Goal: Register for event/course

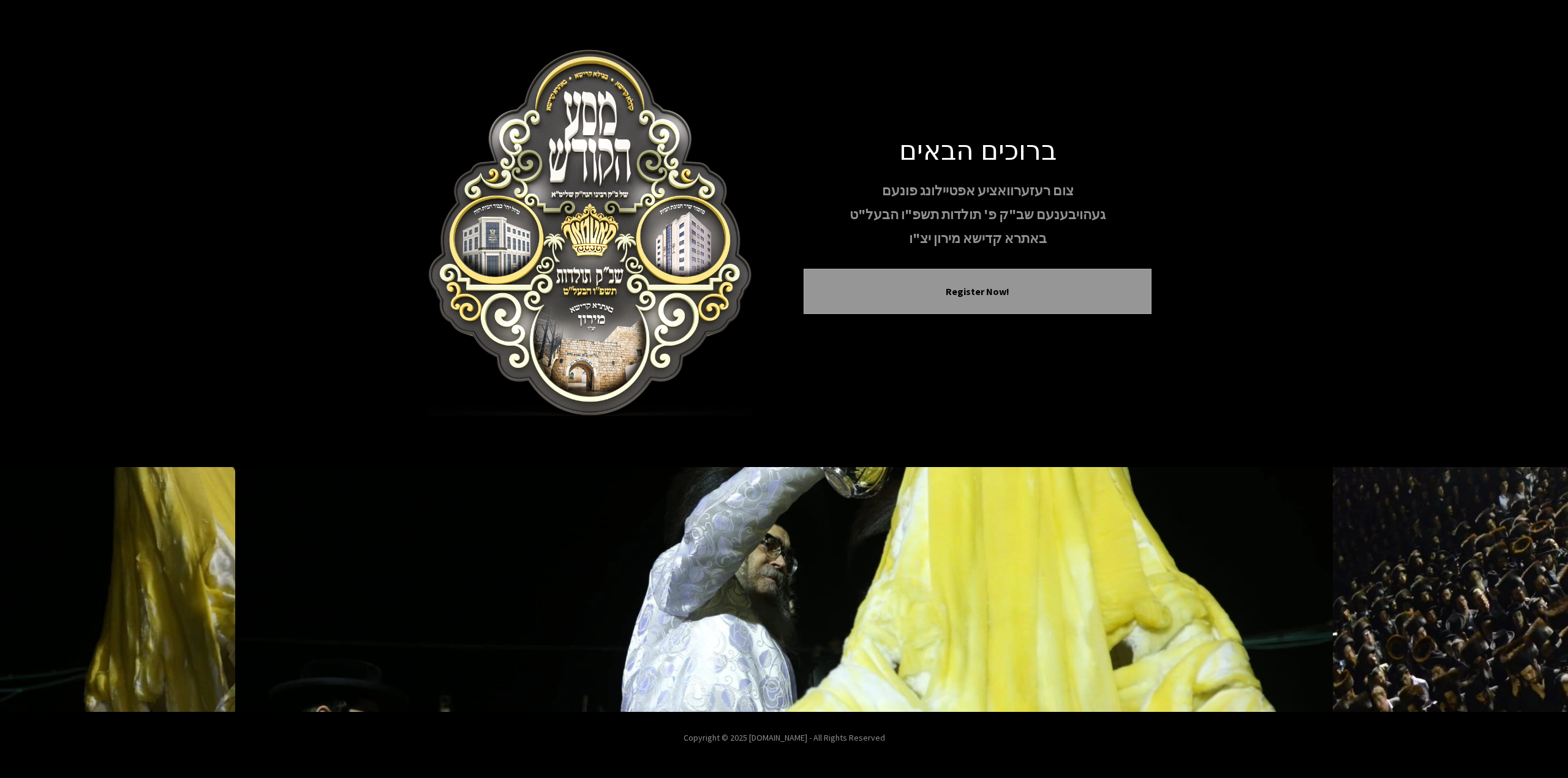
click at [1159, 195] on div "ברוכים הבאים צום רעזערוואציע אפטיילונג פונעם געהויבענעם שב"ק פ' תולדות תשפ"ו הב…" at bounding box center [784, 233] width 1568 height 467
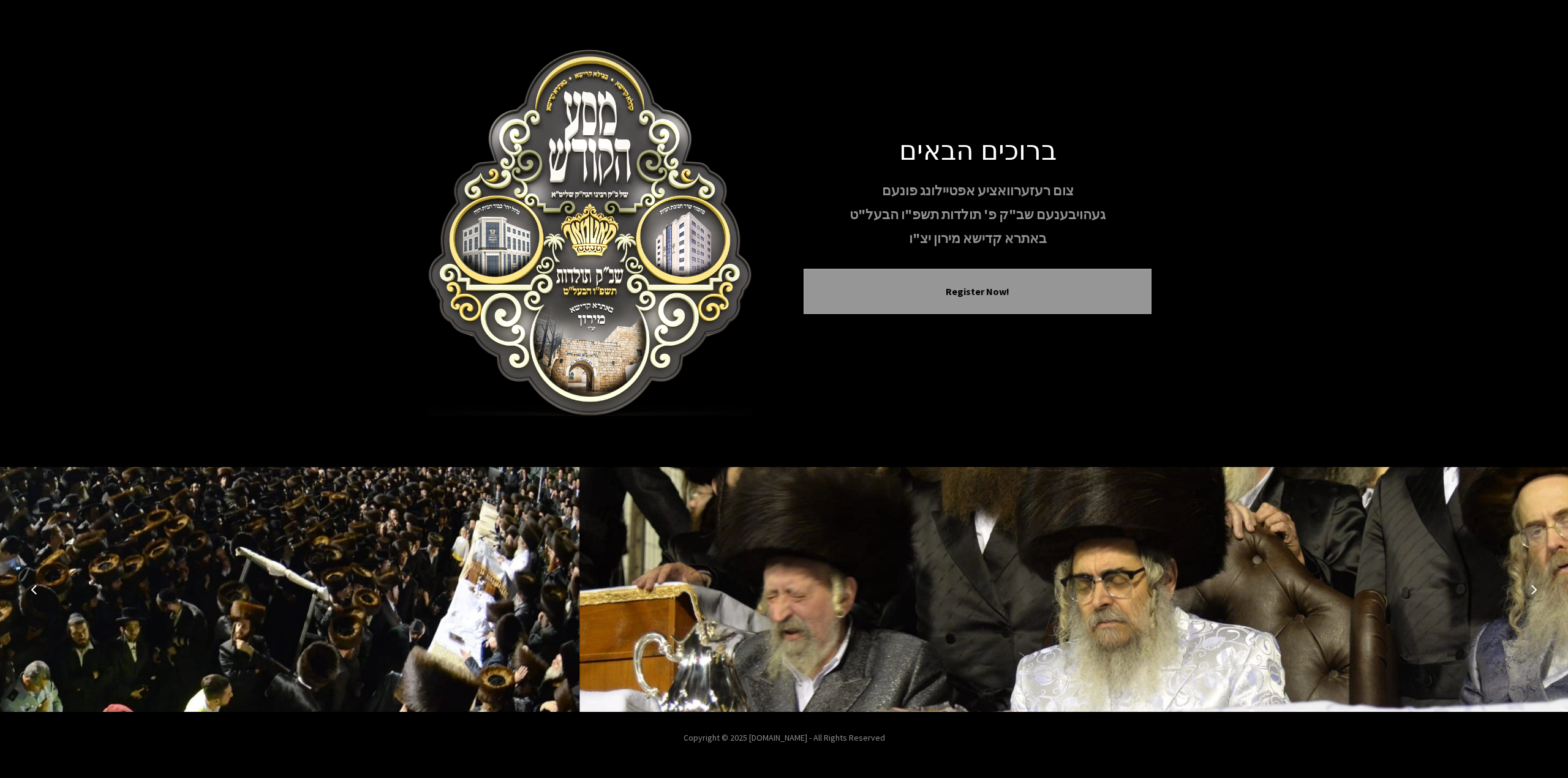
click at [1541, 590] on button "Next image" at bounding box center [1533, 589] width 29 height 29
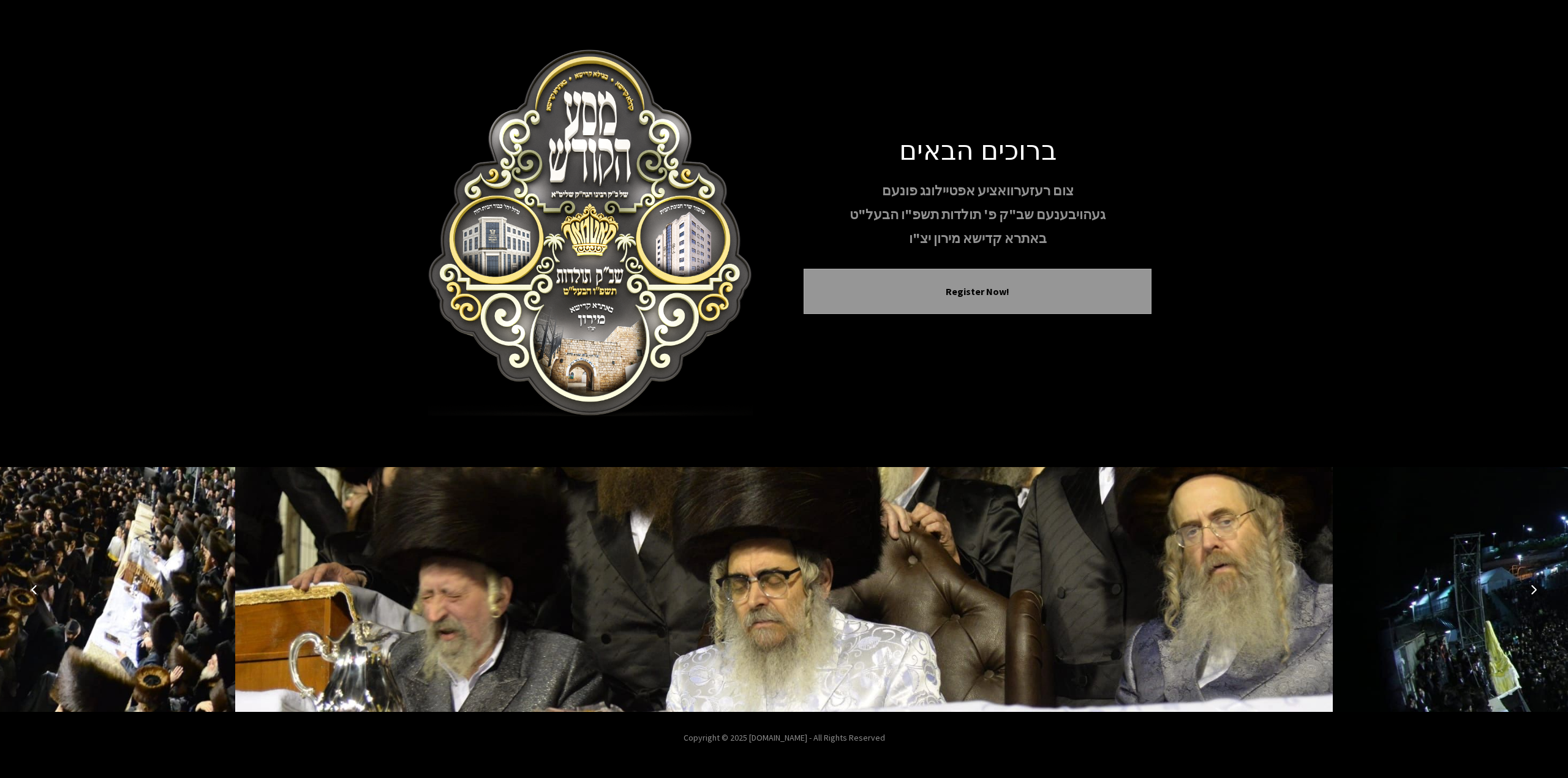
click at [1536, 589] on icon "Next image" at bounding box center [1534, 590] width 10 height 10
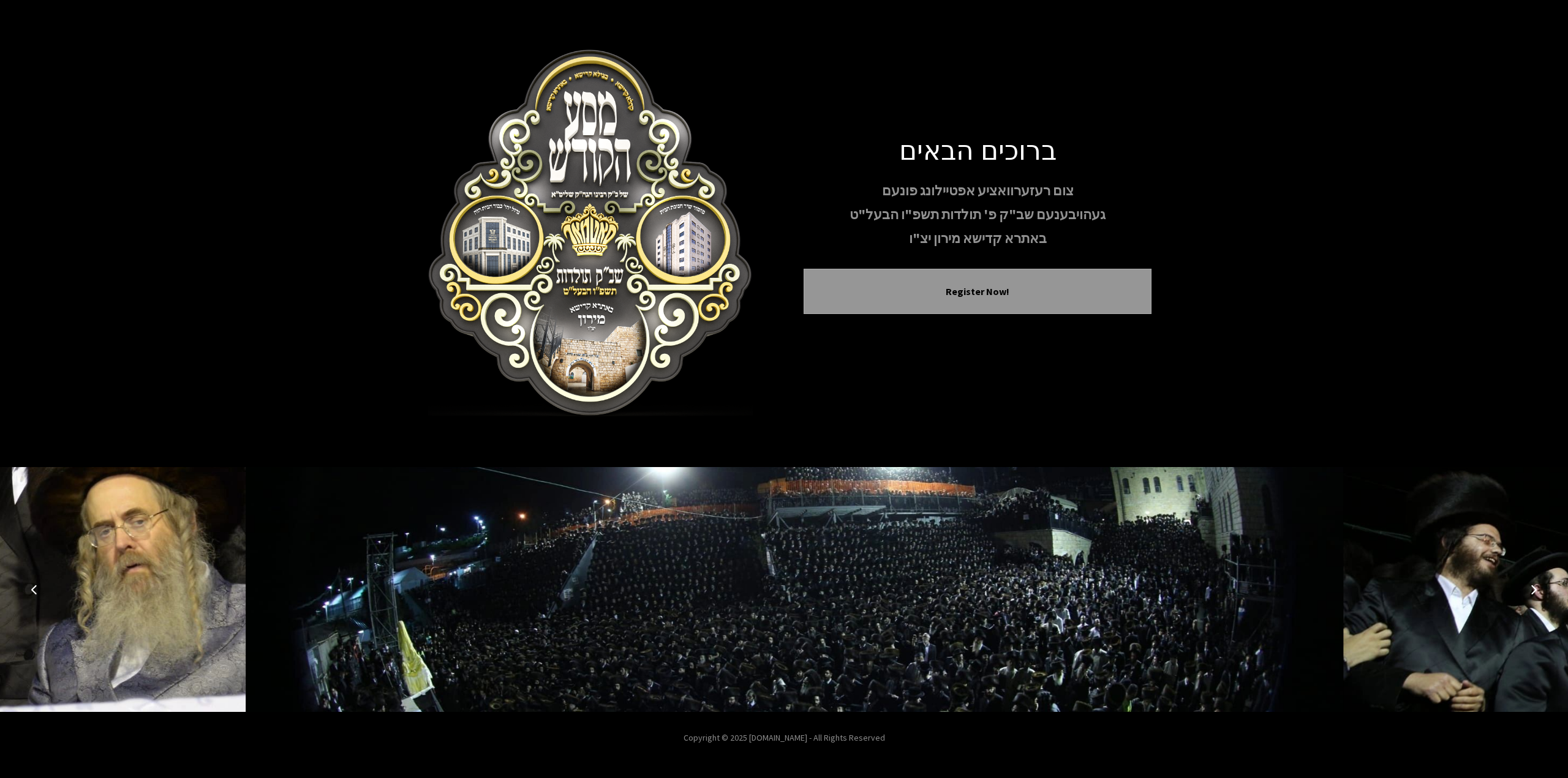
click at [1536, 589] on icon "Next image" at bounding box center [1534, 590] width 10 height 10
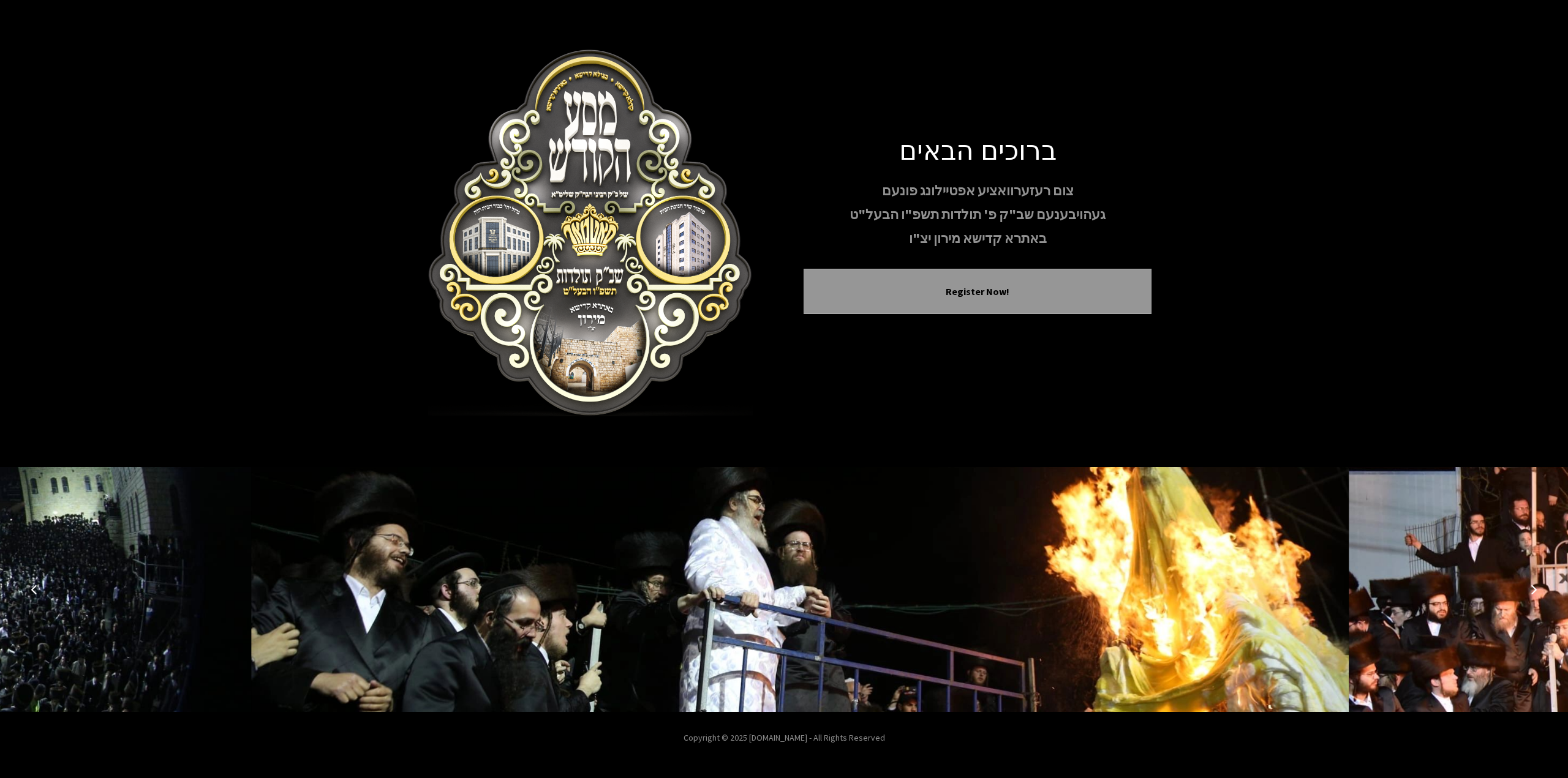
click at [1536, 589] on icon "Next image" at bounding box center [1534, 590] width 10 height 10
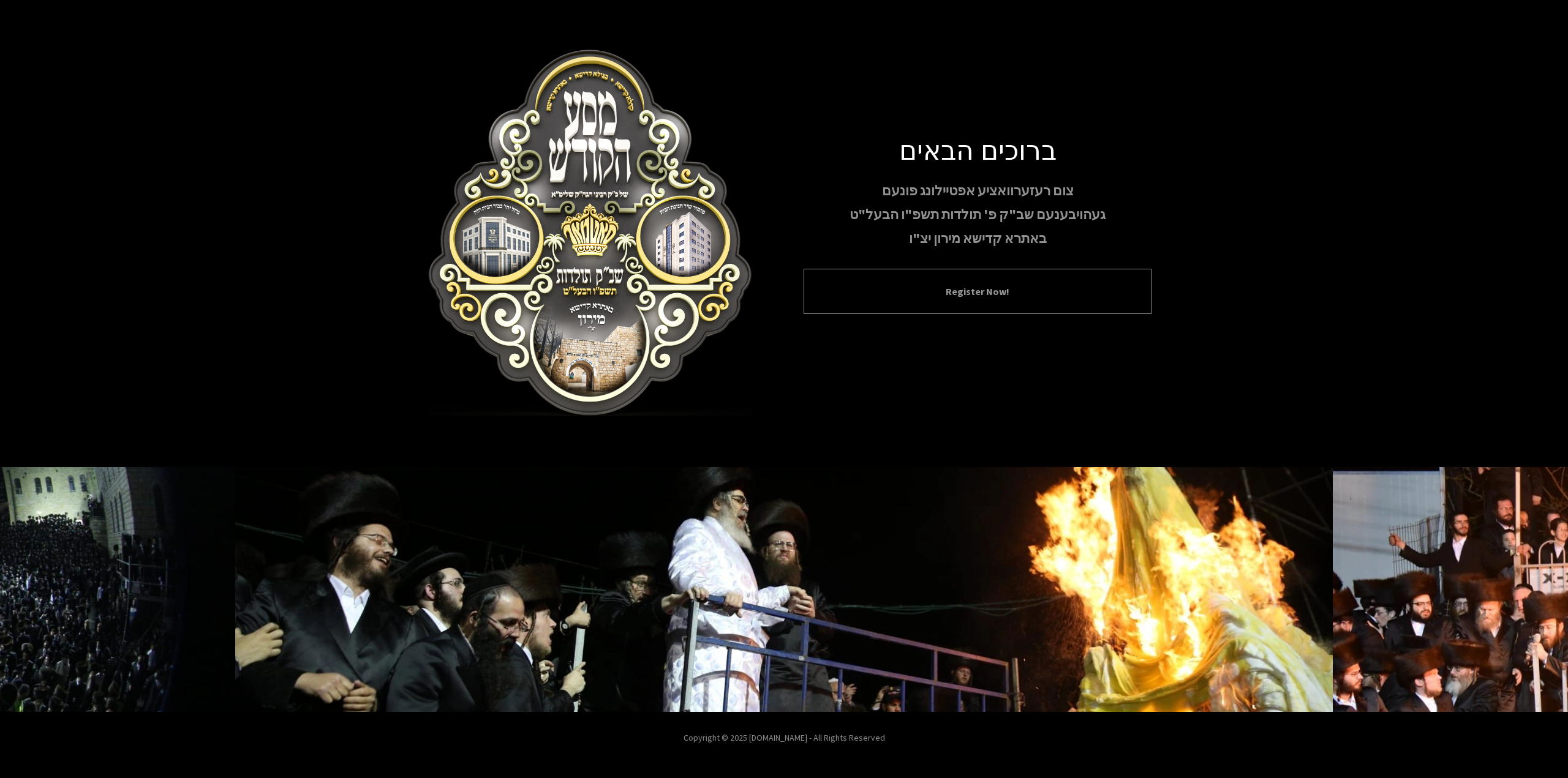
click at [997, 287] on button "Register Now!" at bounding box center [978, 292] width 317 height 15
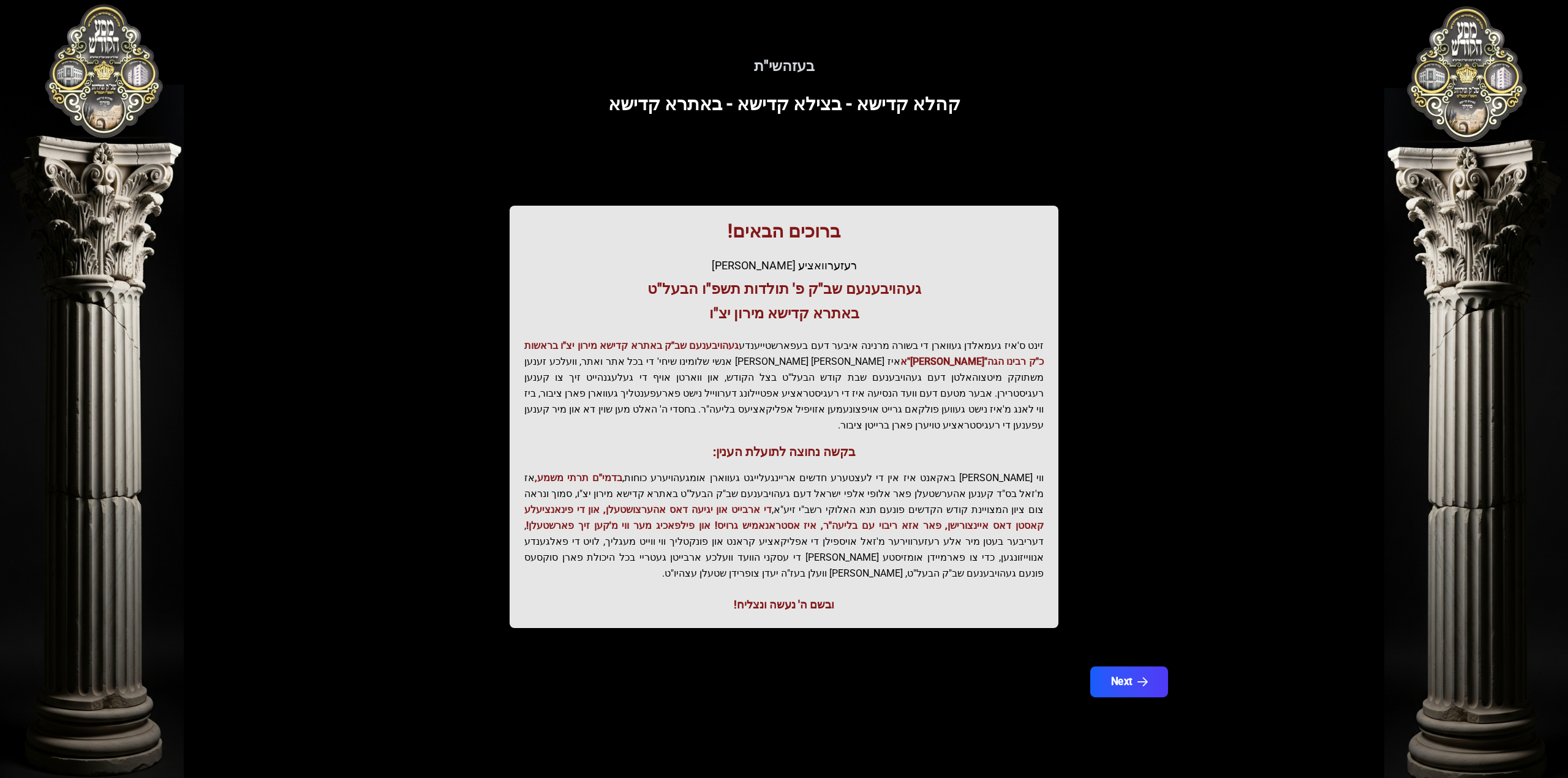
click at [1127, 667] on button "Next" at bounding box center [1129, 682] width 78 height 30
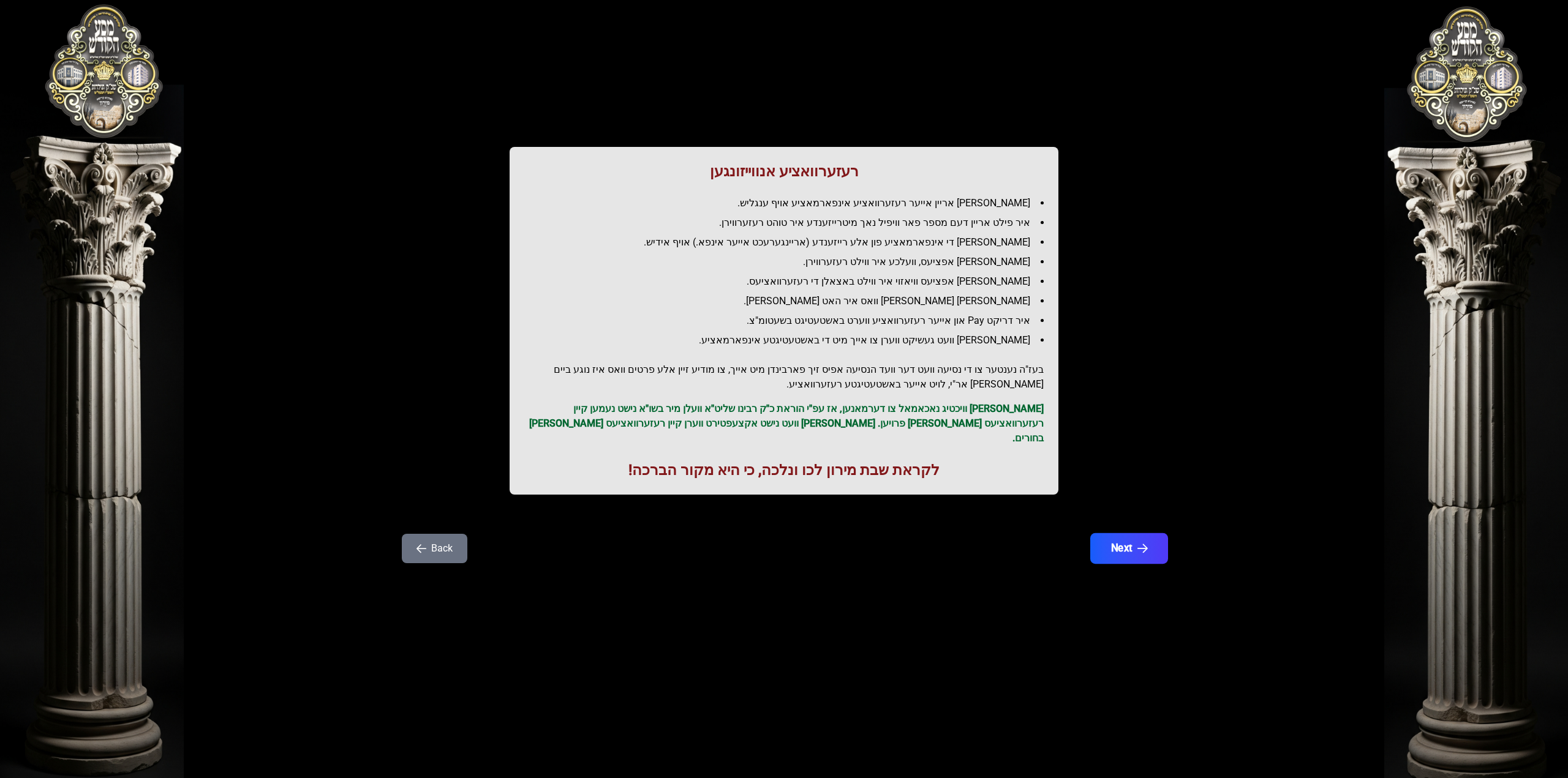
click at [1146, 544] on button "Next" at bounding box center [1129, 548] width 78 height 30
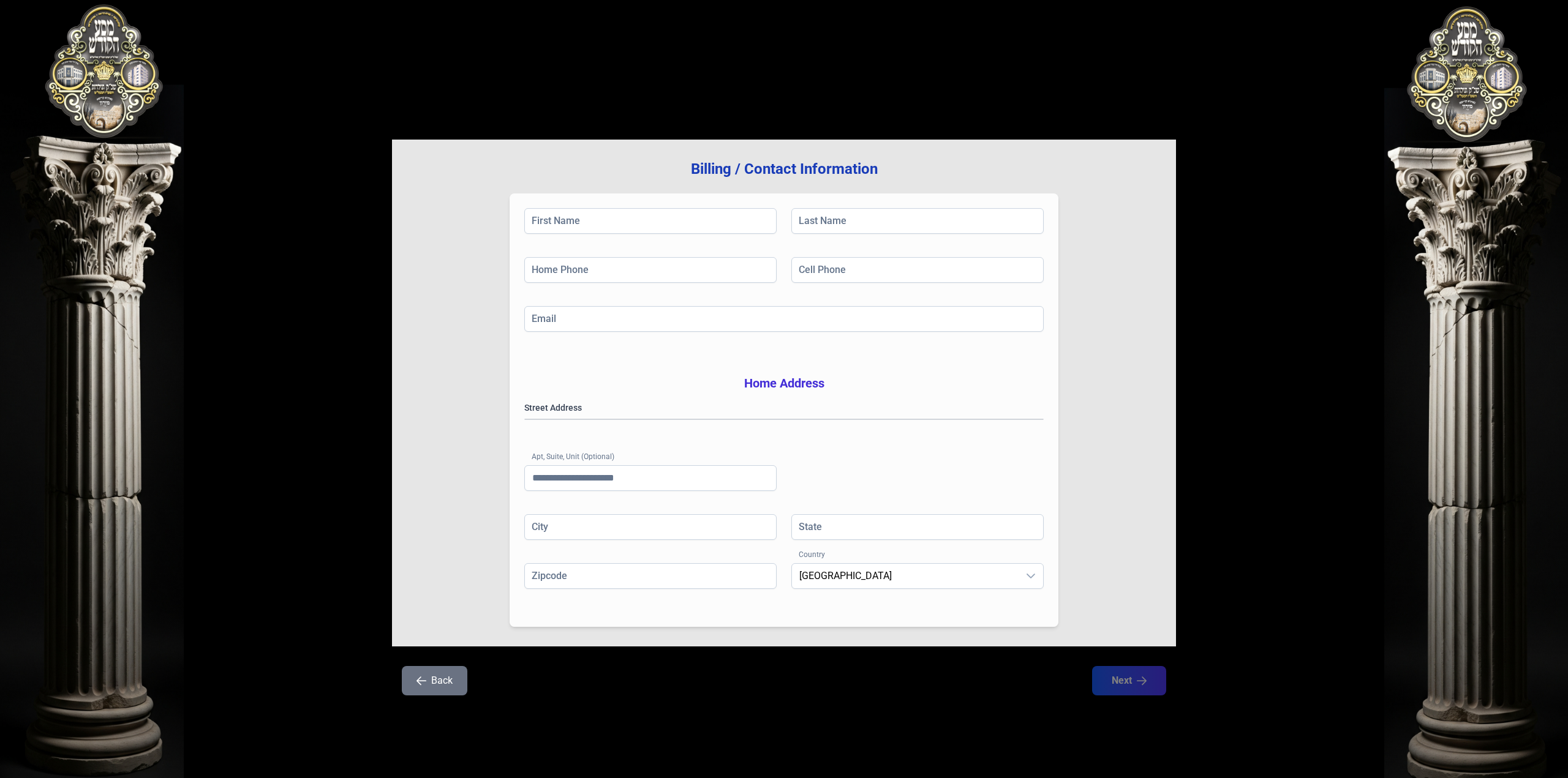
click at [425, 685] on icon "button" at bounding box center [421, 681] width 10 height 10
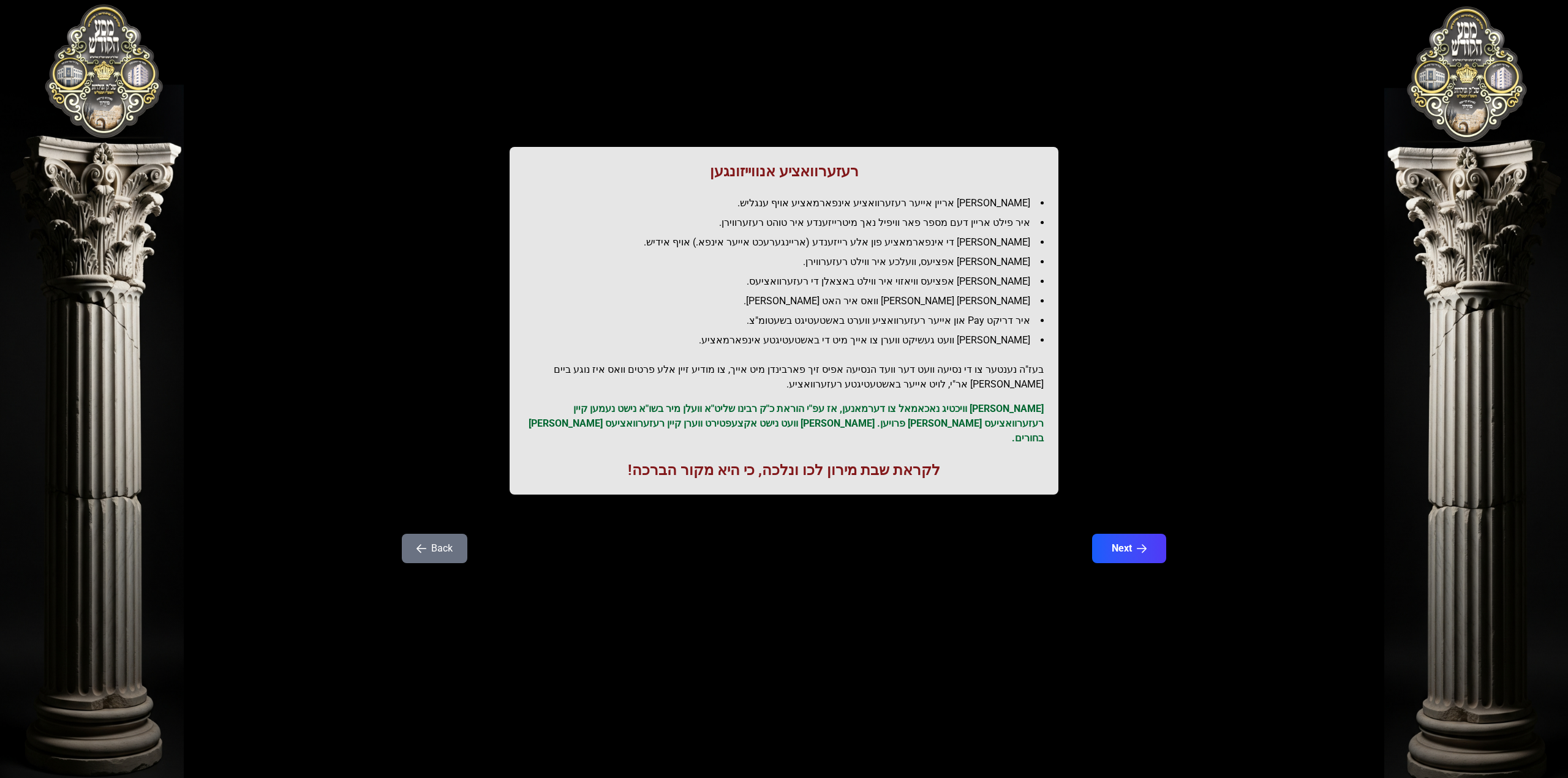
click at [432, 542] on button "Back" at bounding box center [434, 548] width 65 height 29
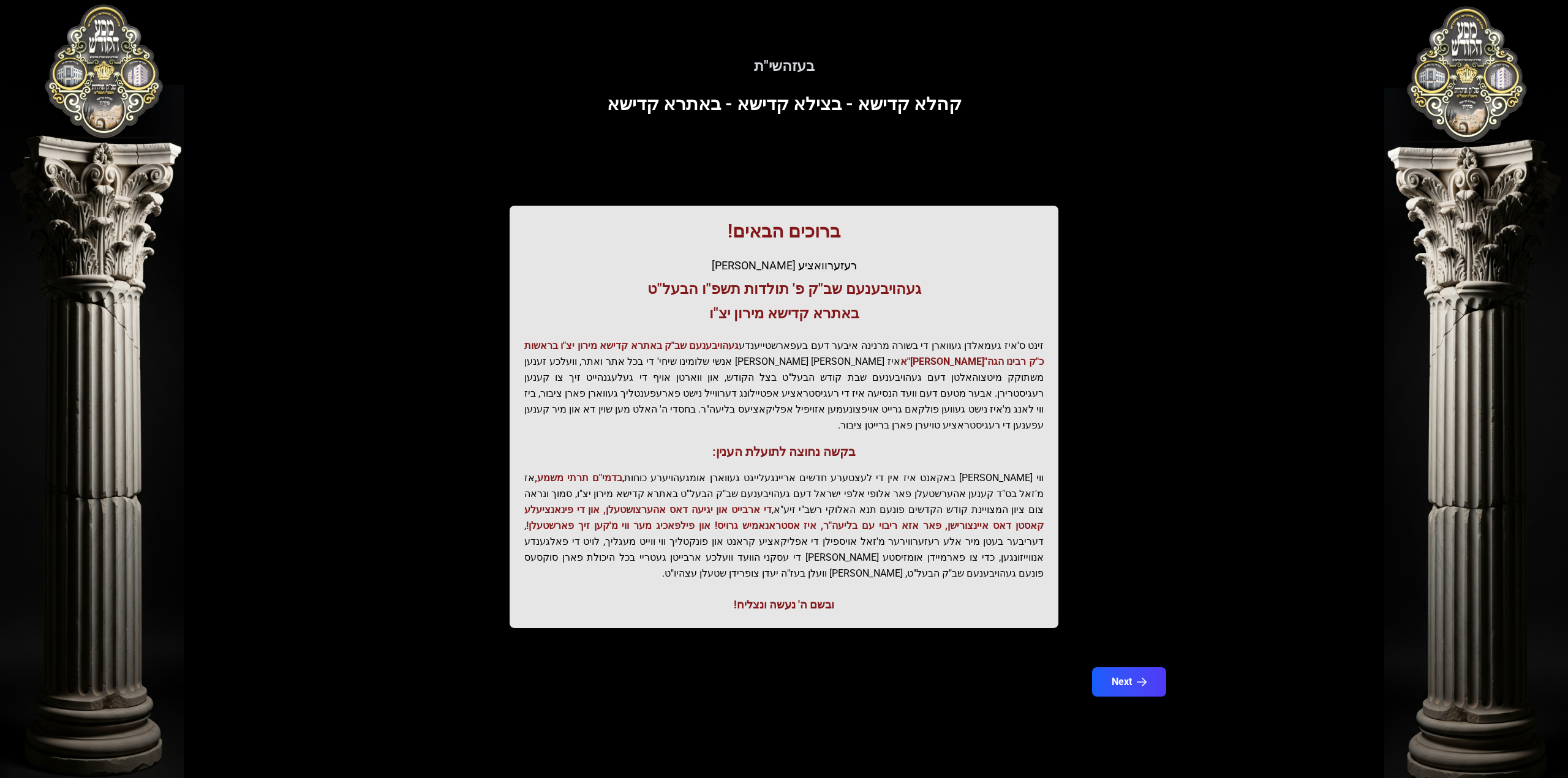
click at [362, 87] on div "בעזהשי"ת 0 1 2 3 4 5 6 בעזהשי"ת קהלא קדישא - בצילא קדישא - באתרא קדישא ברוכים ה…" at bounding box center [784, 389] width 1568 height 778
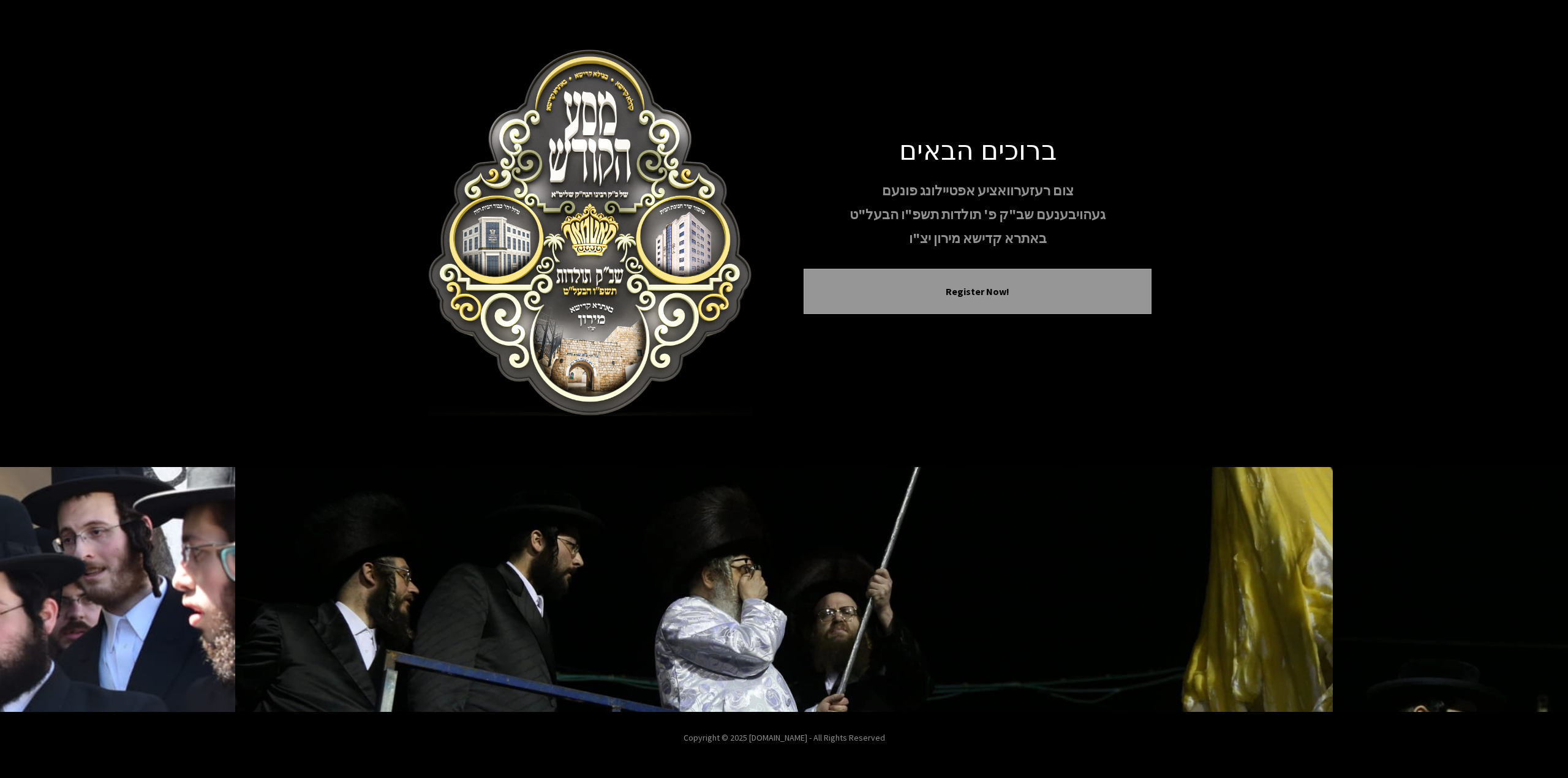
click at [548, 255] on img at bounding box center [590, 233] width 348 height 368
